Goal: Task Accomplishment & Management: Use online tool/utility

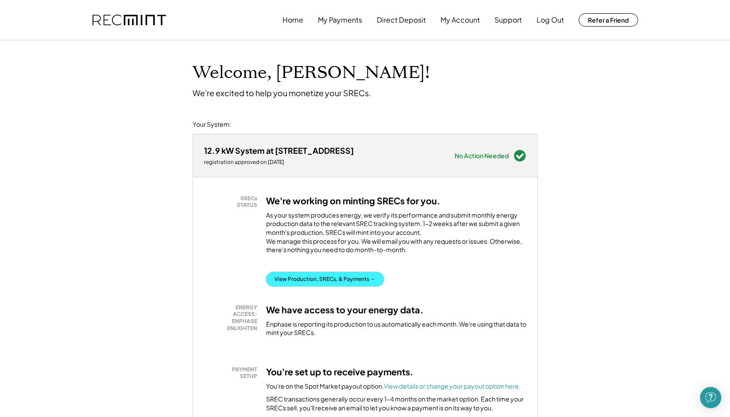
click at [299, 286] on button "View Production, SRECs, & Payments →" at bounding box center [325, 279] width 118 height 14
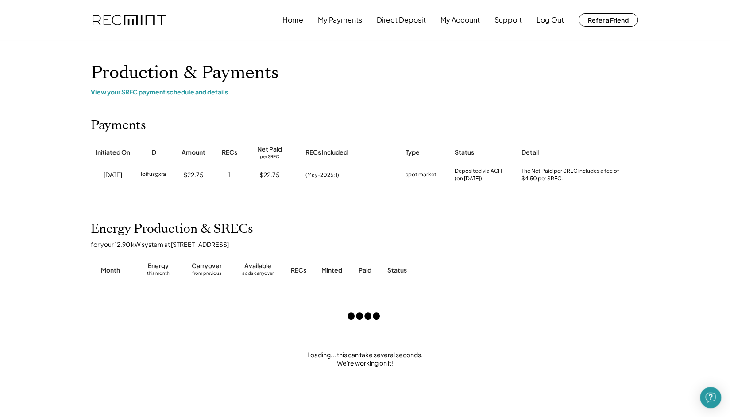
click at [62, 213] on div "Home My Payments Direct Deposit My Account Support Log Out Refer a Friend Produ…" at bounding box center [365, 352] width 730 height 704
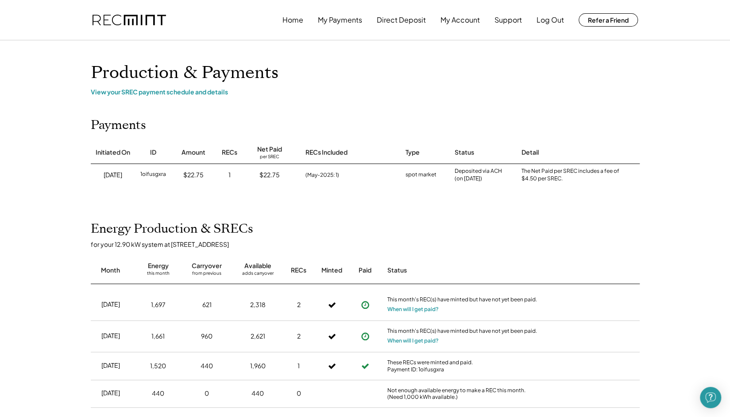
click at [62, 213] on div "Home My Payments Direct Deposit My Account Support Log Out Refer a Friend Produ…" at bounding box center [365, 313] width 730 height 626
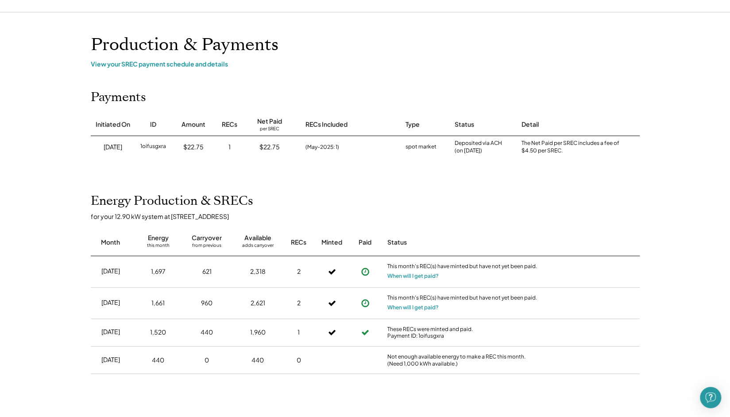
scroll to position [29, 0]
click at [62, 213] on div "Home My Payments Direct Deposit My Account Support Log Out Refer a Friend Produ…" at bounding box center [365, 281] width 730 height 621
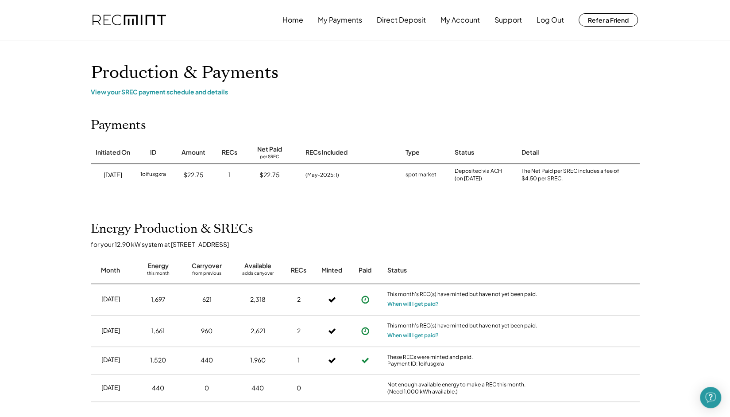
click at [91, 232] on h2 "Energy Production & SRECs" at bounding box center [172, 228] width 163 height 15
